Goal: Task Accomplishment & Management: Use online tool/utility

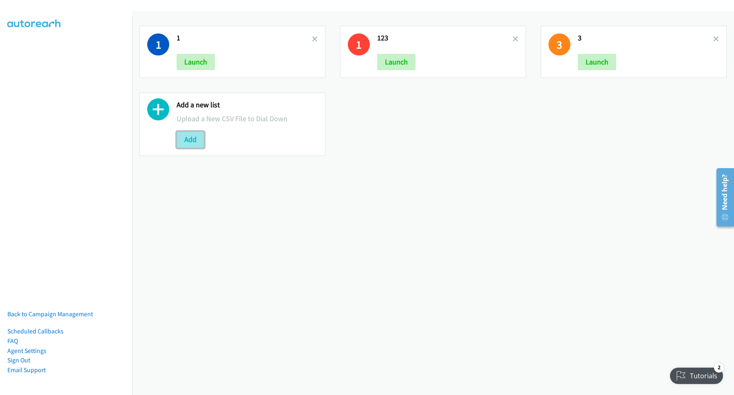
click at [194, 144] on button "Add" at bounding box center [190, 139] width 28 height 16
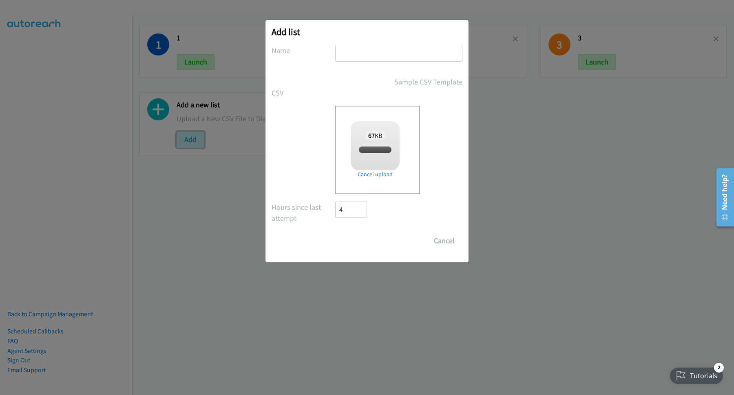
checkbox input "true"
click at [397, 51] on input "text" at bounding box center [398, 53] width 127 height 17
type input "12"
click at [365, 240] on input "Save List" at bounding box center [356, 240] width 43 height 16
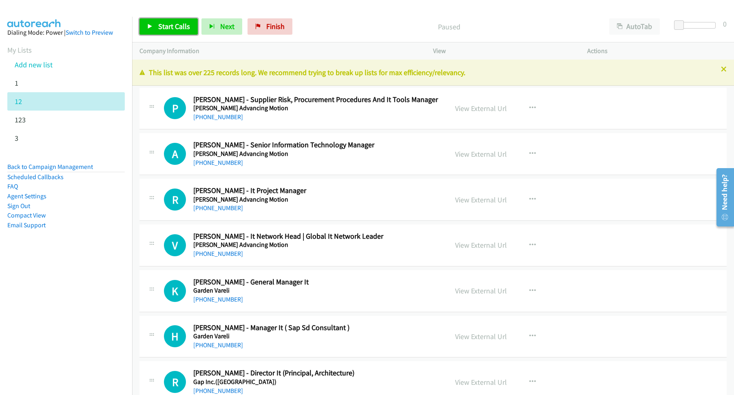
click at [183, 26] on span "Start Calls" at bounding box center [174, 26] width 32 height 9
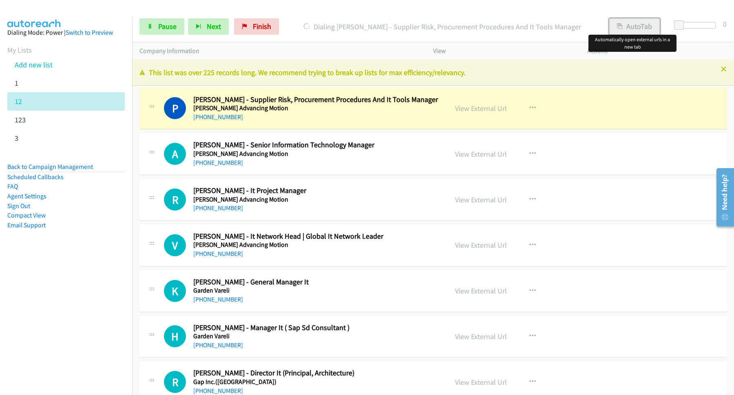
click at [629, 28] on button "AutoTab" at bounding box center [634, 26] width 51 height 16
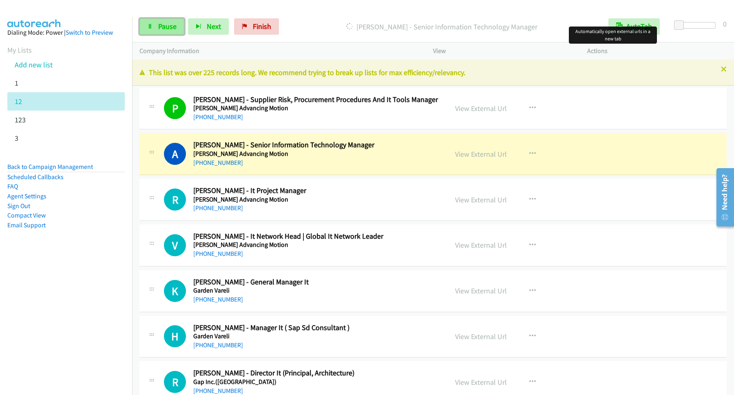
click at [165, 28] on span "Pause" at bounding box center [167, 26] width 18 height 9
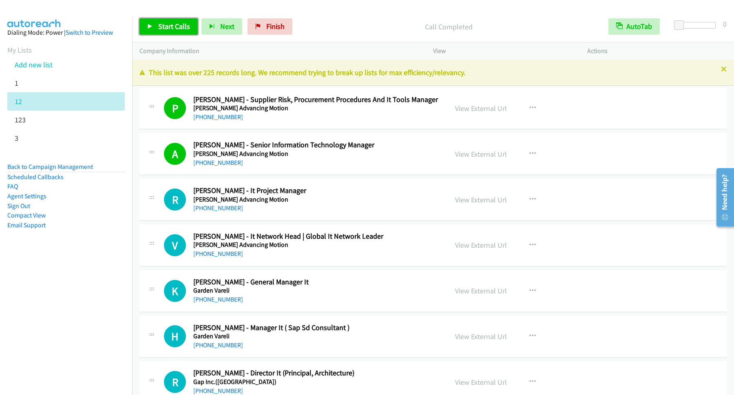
click at [183, 30] on span "Start Calls" at bounding box center [174, 26] width 32 height 9
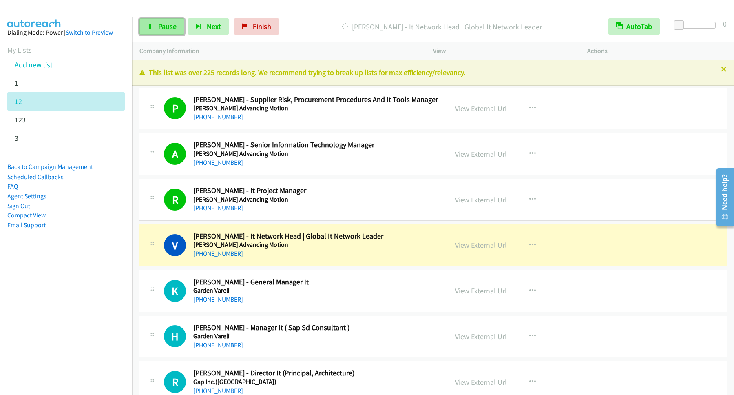
click at [159, 26] on span "Pause" at bounding box center [167, 26] width 18 height 9
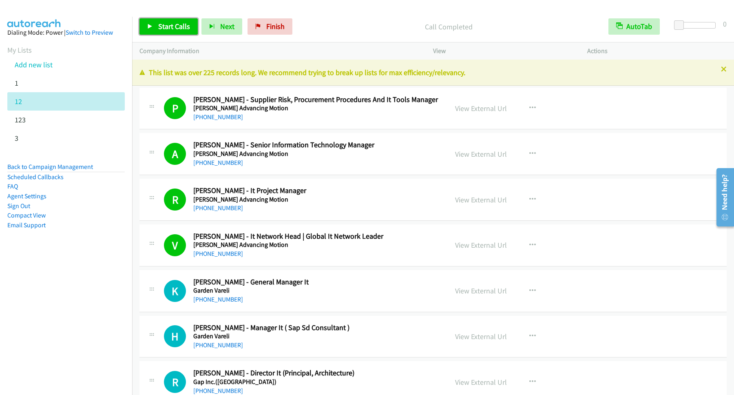
click at [167, 26] on span "Start Calls" at bounding box center [174, 26] width 32 height 9
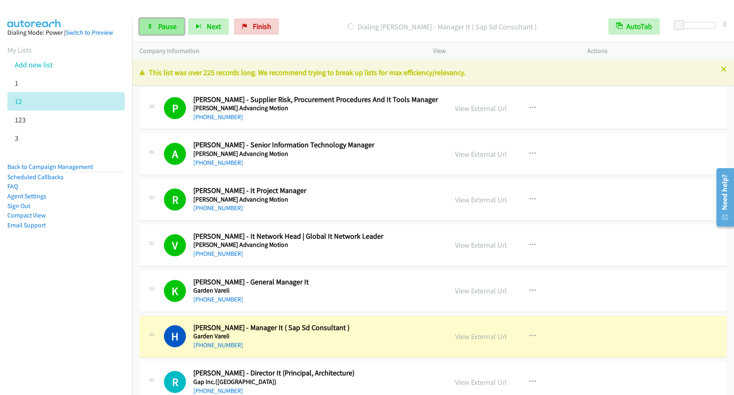
click at [170, 28] on span "Pause" at bounding box center [167, 26] width 18 height 9
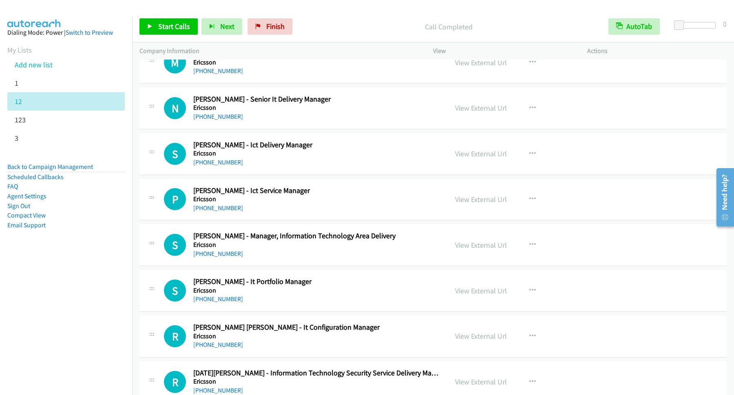
scroll to position [5282, 0]
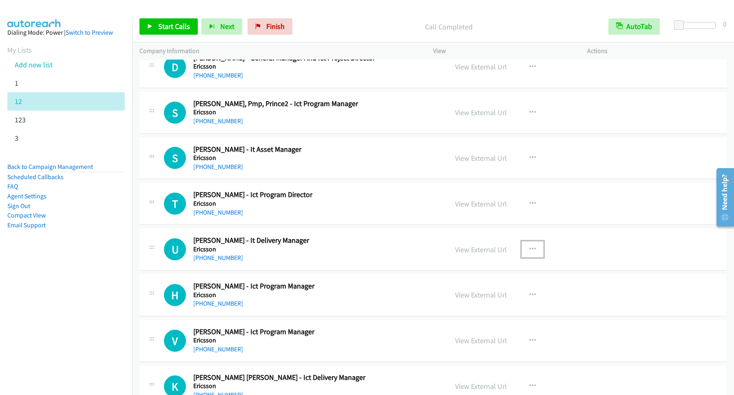
click at [529, 252] on icon "button" at bounding box center [532, 249] width 7 height 7
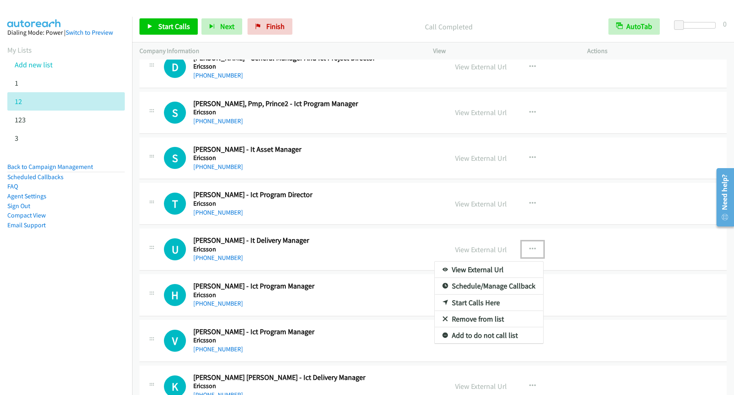
click at [476, 311] on link "Start Calls Here" at bounding box center [488, 302] width 108 height 16
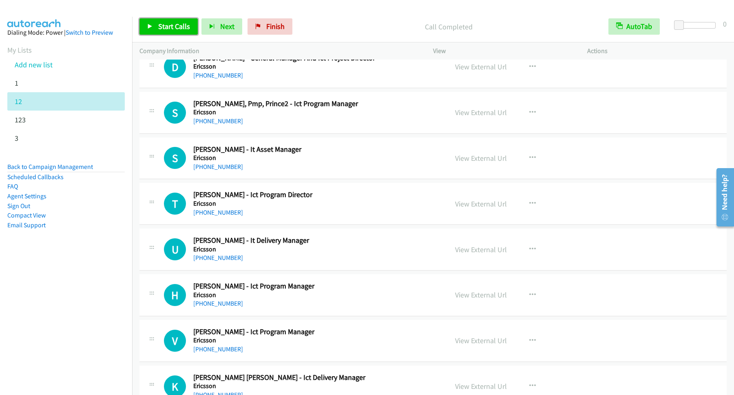
click at [185, 29] on span "Start Calls" at bounding box center [174, 26] width 32 height 9
click at [162, 26] on span "Pause" at bounding box center [167, 26] width 18 height 9
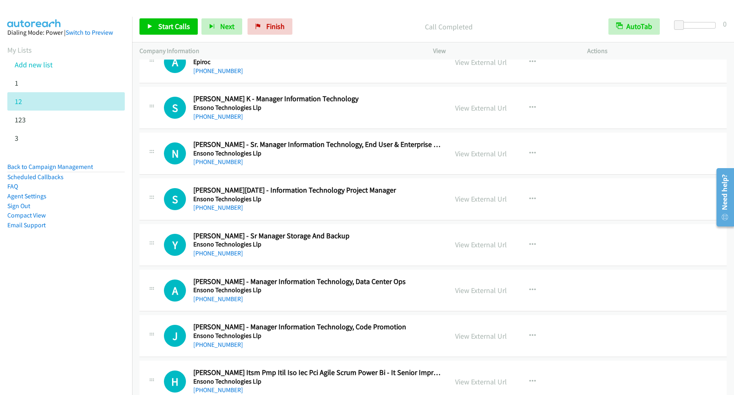
scroll to position [9794, 0]
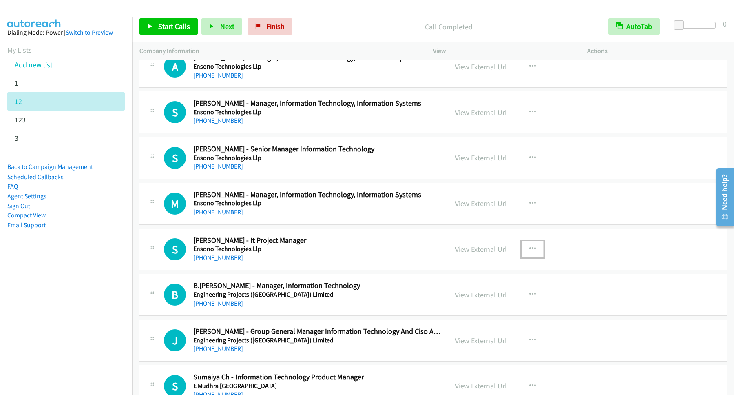
click at [530, 252] on icon "button" at bounding box center [532, 248] width 7 height 7
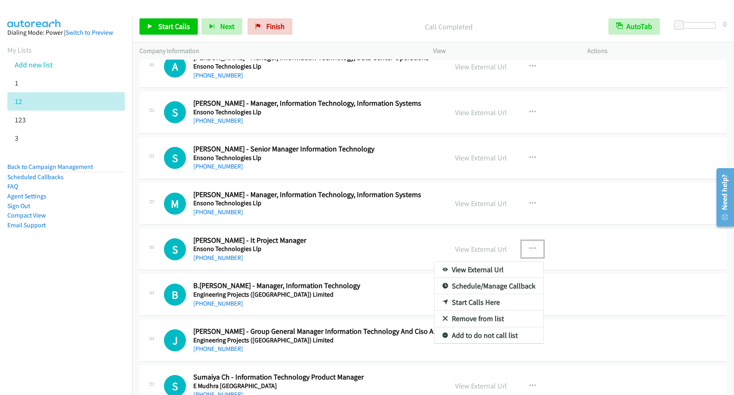
drag, startPoint x: 461, startPoint y: 326, endPoint x: 384, endPoint y: 293, distance: 83.3
click at [462, 310] on link "Start Calls Here" at bounding box center [488, 302] width 108 height 16
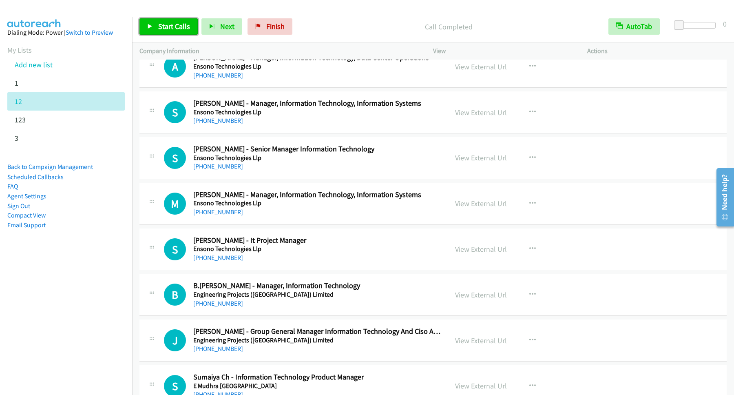
click at [189, 29] on span "Start Calls" at bounding box center [174, 26] width 32 height 9
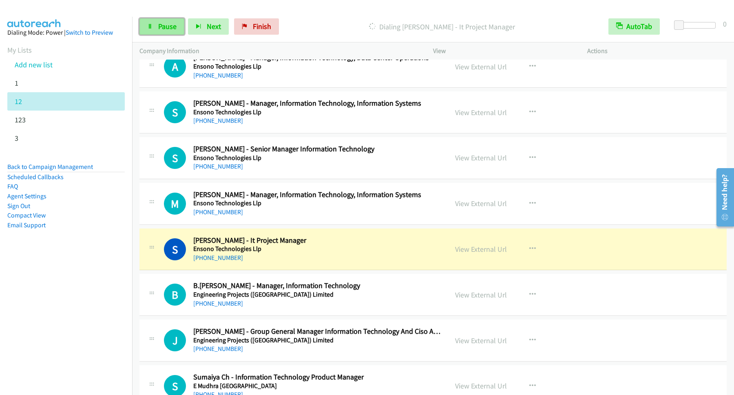
click at [163, 32] on link "Pause" at bounding box center [161, 26] width 45 height 16
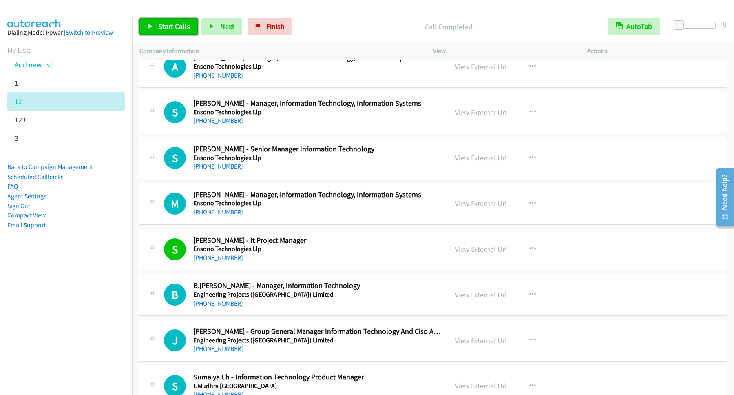
click at [182, 26] on span "Start Calls" at bounding box center [174, 26] width 32 height 9
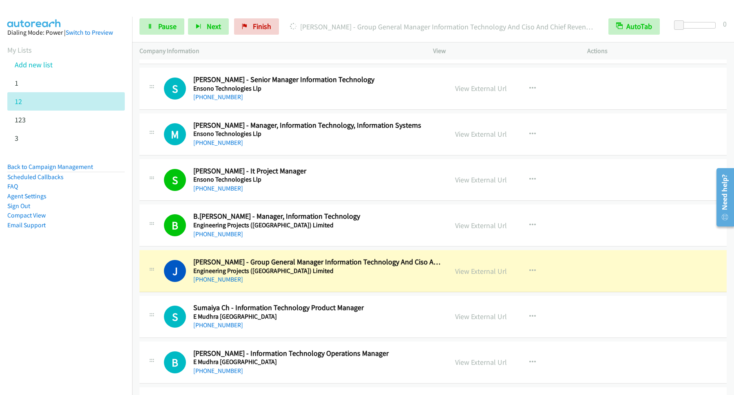
scroll to position [9904, 0]
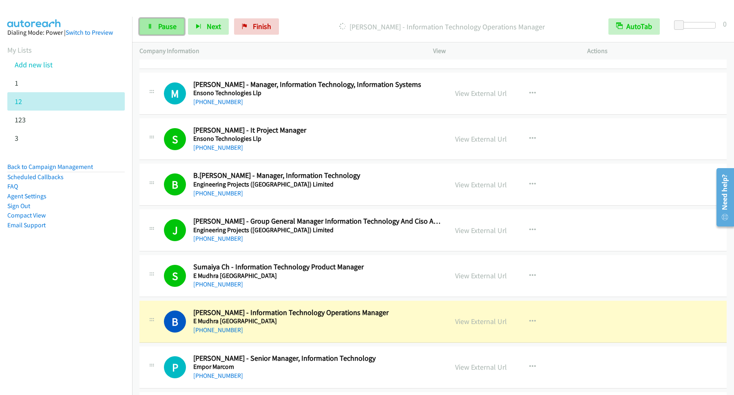
click at [169, 30] on span "Pause" at bounding box center [167, 26] width 18 height 9
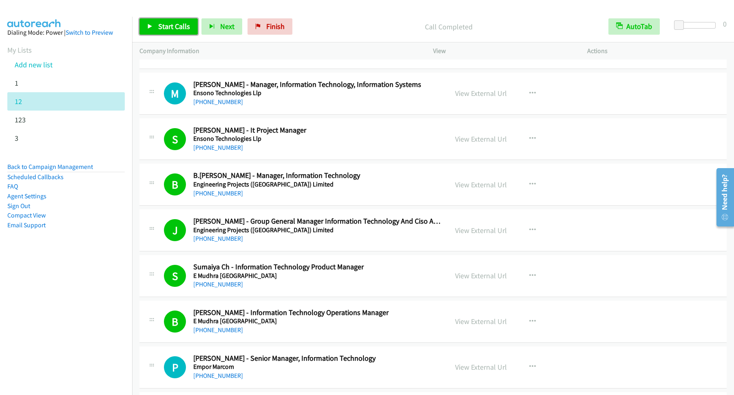
click at [180, 24] on span "Start Calls" at bounding box center [174, 26] width 32 height 9
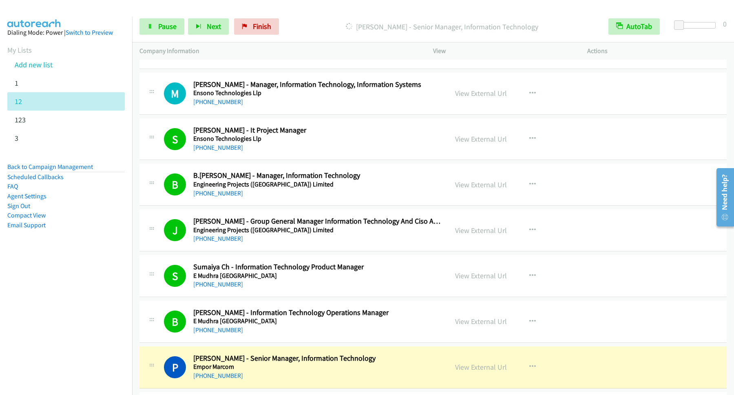
scroll to position [10014, 0]
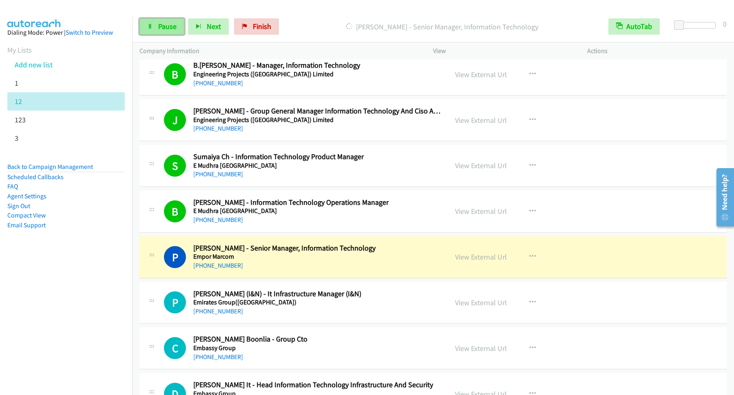
drag, startPoint x: 161, startPoint y: 27, endPoint x: 165, endPoint y: 27, distance: 4.5
click at [163, 27] on span "Pause" at bounding box center [167, 26] width 18 height 9
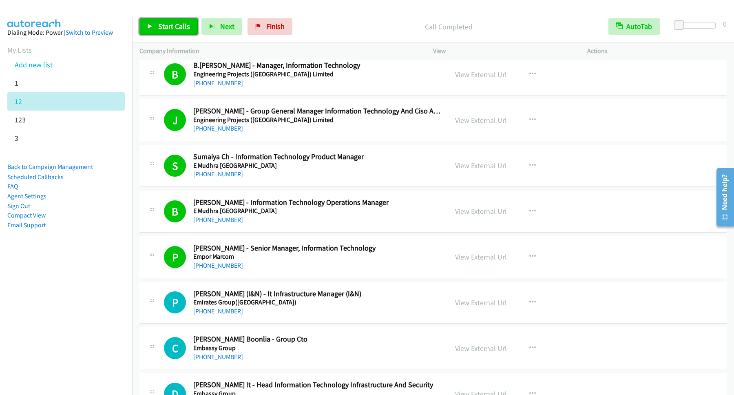
click at [171, 26] on span "Start Calls" at bounding box center [174, 26] width 32 height 9
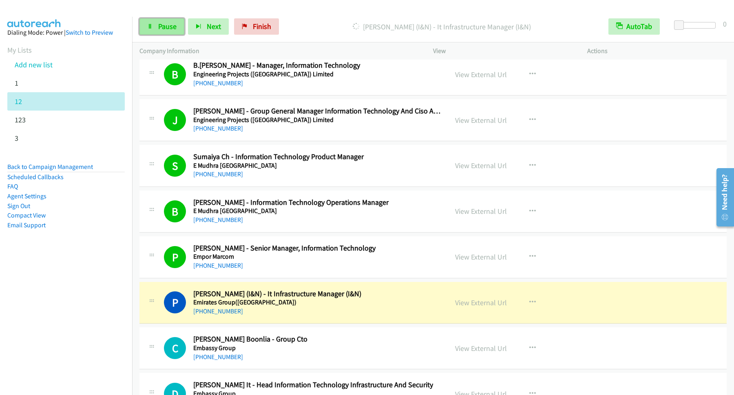
click at [165, 32] on link "Pause" at bounding box center [161, 26] width 45 height 16
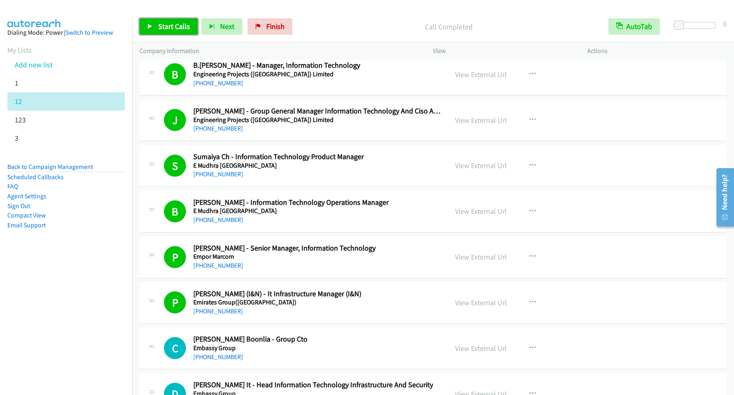
click at [172, 30] on span "Start Calls" at bounding box center [174, 26] width 32 height 9
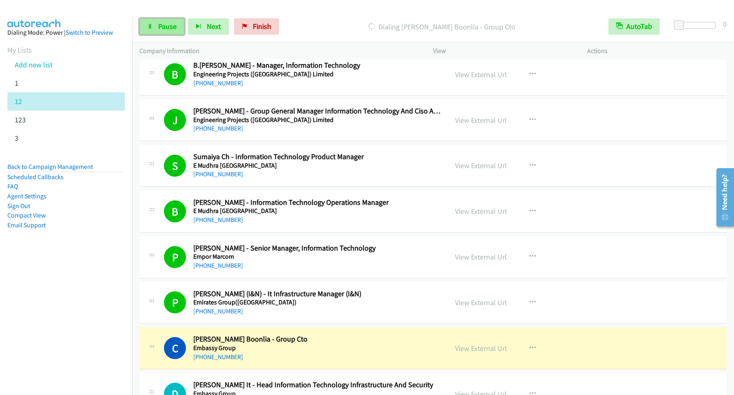
click at [149, 29] on icon at bounding box center [150, 27] width 6 height 6
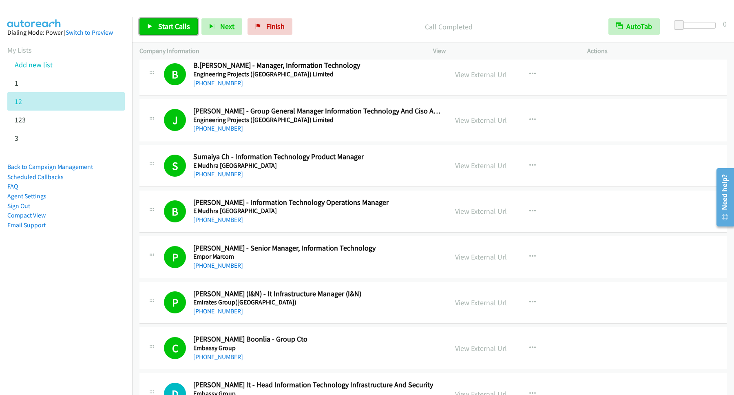
click at [187, 26] on span "Start Calls" at bounding box center [174, 26] width 32 height 9
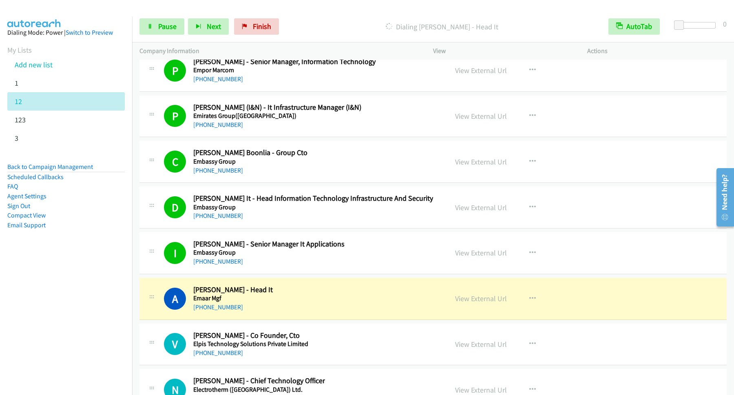
scroll to position [10234, 0]
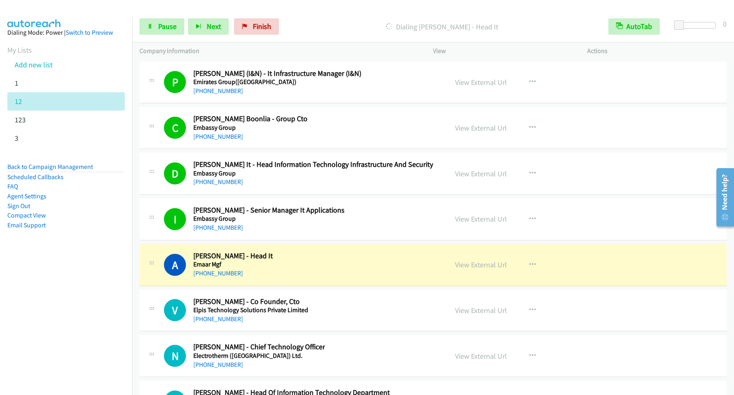
click at [69, 330] on nav "Dialing Mode: Power | Switch to Preview My Lists Add new list 1 12 123 3 Back t…" at bounding box center [66, 214] width 132 height 395
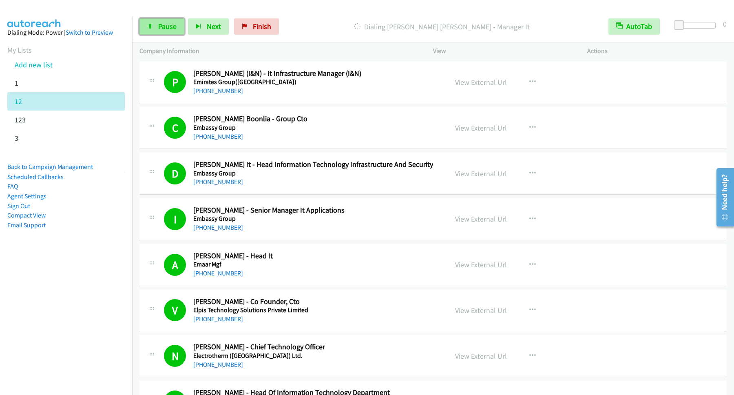
click at [166, 25] on span "Pause" at bounding box center [167, 26] width 18 height 9
click at [182, 24] on span "Start Calls" at bounding box center [174, 26] width 32 height 9
click at [97, 320] on nav "Dialing Mode: Power | Switch to Preview My Lists Add new list 1 12 123 3 Back t…" at bounding box center [66, 214] width 132 height 395
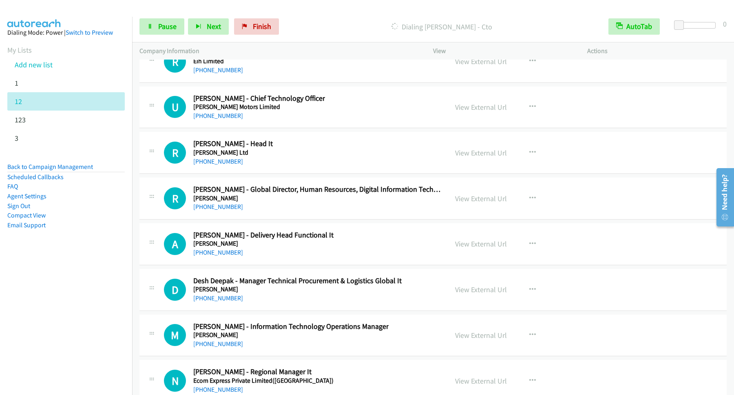
scroll to position [10894, 0]
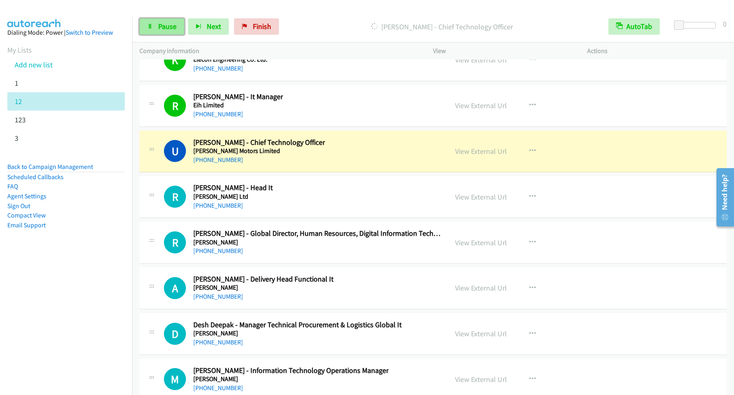
click at [167, 30] on span "Pause" at bounding box center [167, 26] width 18 height 9
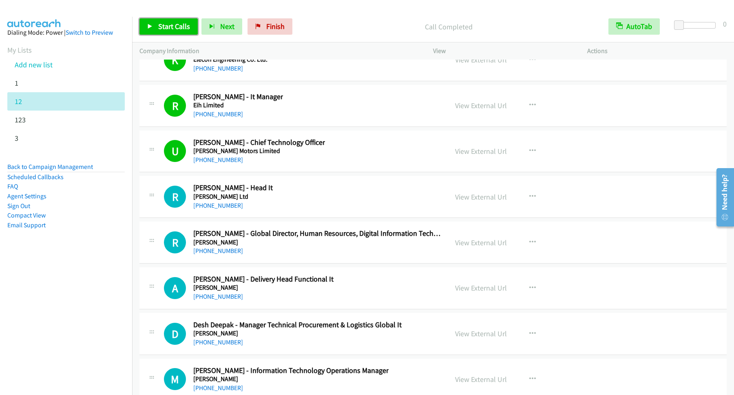
click at [171, 26] on span "Start Calls" at bounding box center [174, 26] width 32 height 9
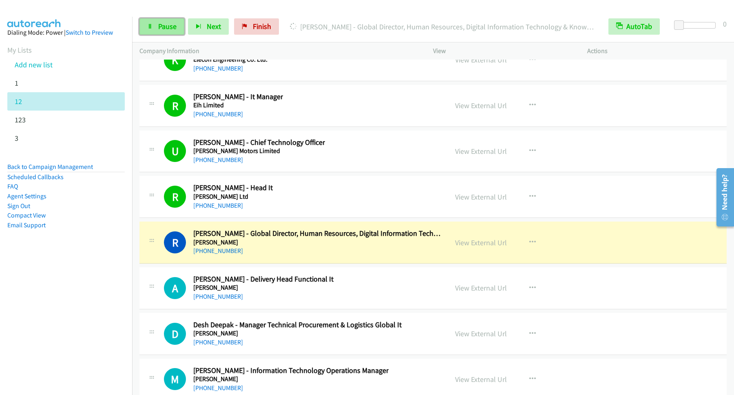
click at [161, 32] on link "Pause" at bounding box center [161, 26] width 45 height 16
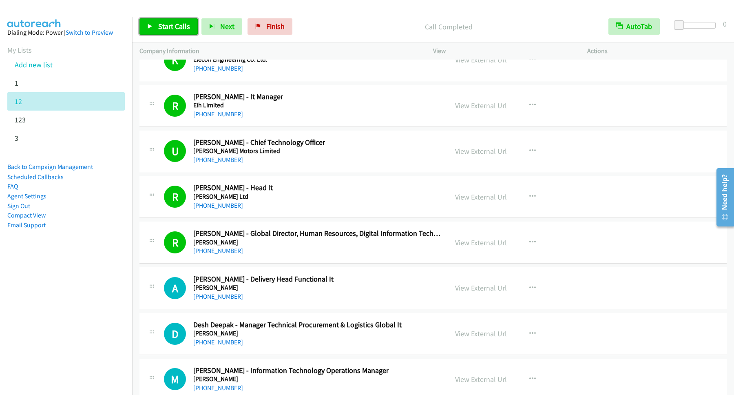
click at [174, 24] on span "Start Calls" at bounding box center [174, 26] width 32 height 9
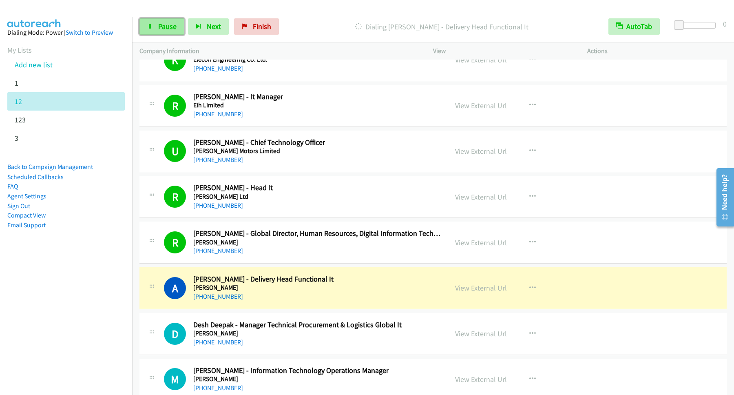
click at [169, 27] on span "Pause" at bounding box center [167, 26] width 18 height 9
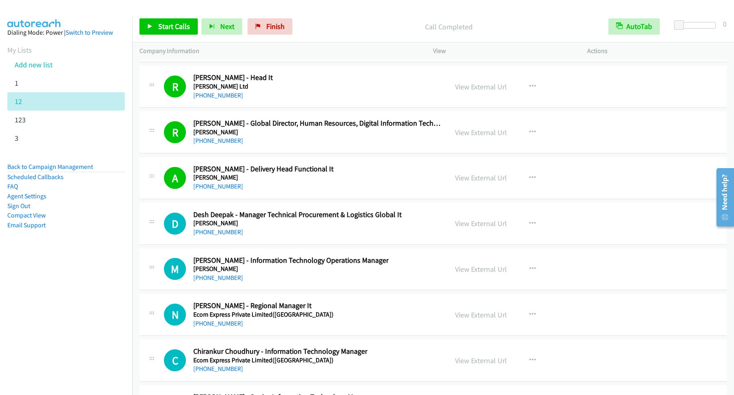
click at [354, 18] on div "Call Completed" at bounding box center [448, 26] width 305 height 16
click at [185, 27] on span "Start Calls" at bounding box center [174, 26] width 32 height 9
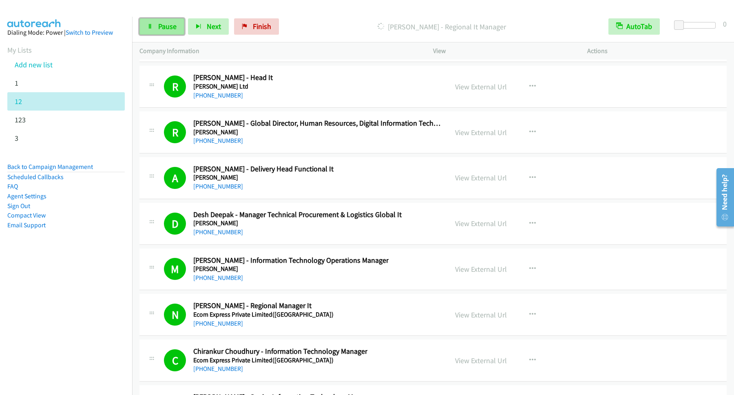
click at [160, 29] on span "Pause" at bounding box center [167, 26] width 18 height 9
